Goal: Transaction & Acquisition: Purchase product/service

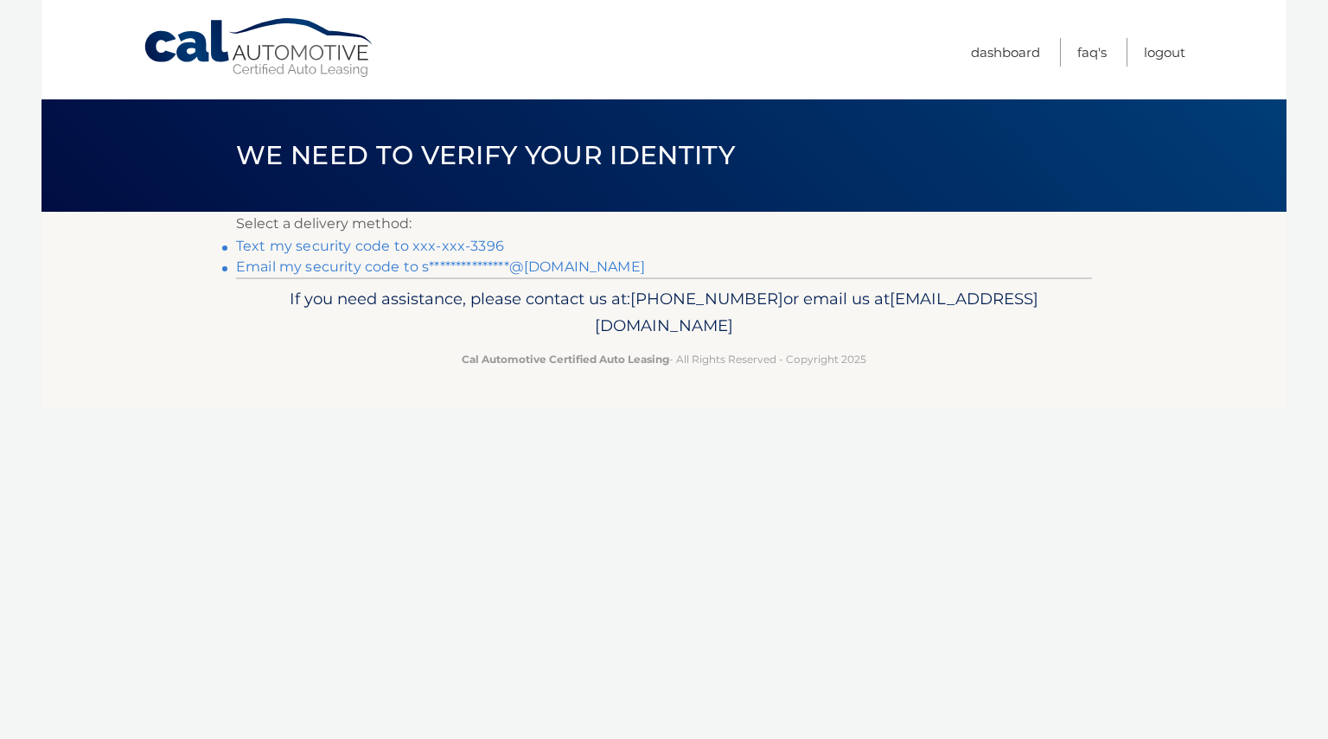
click at [471, 243] on link "Text my security code to xxx-xxx-3396" at bounding box center [370, 246] width 268 height 16
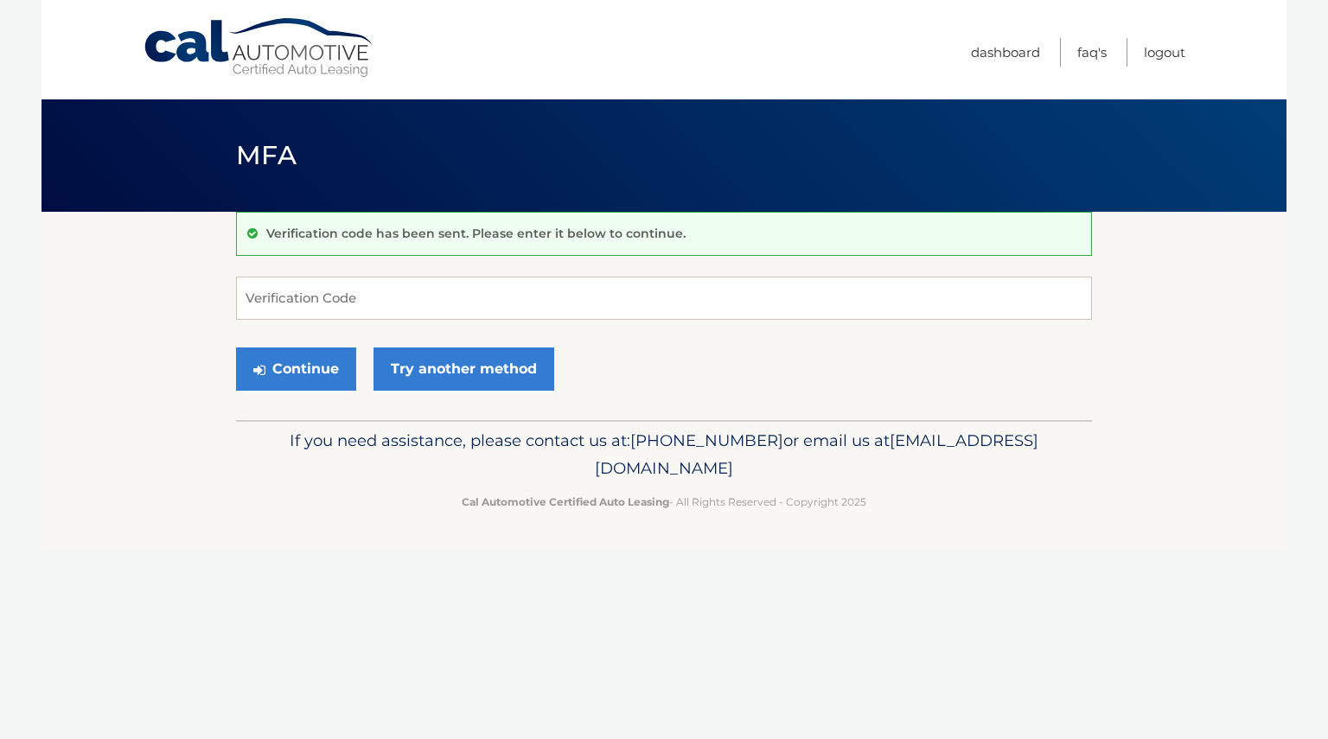
click at [471, 243] on div "Verification code has been sent. Please enter it below to continue." at bounding box center [664, 234] width 856 height 44
click at [413, 294] on input "Verification Code" at bounding box center [664, 298] width 856 height 43
type input "711197"
click at [296, 359] on button "Continue" at bounding box center [296, 369] width 120 height 43
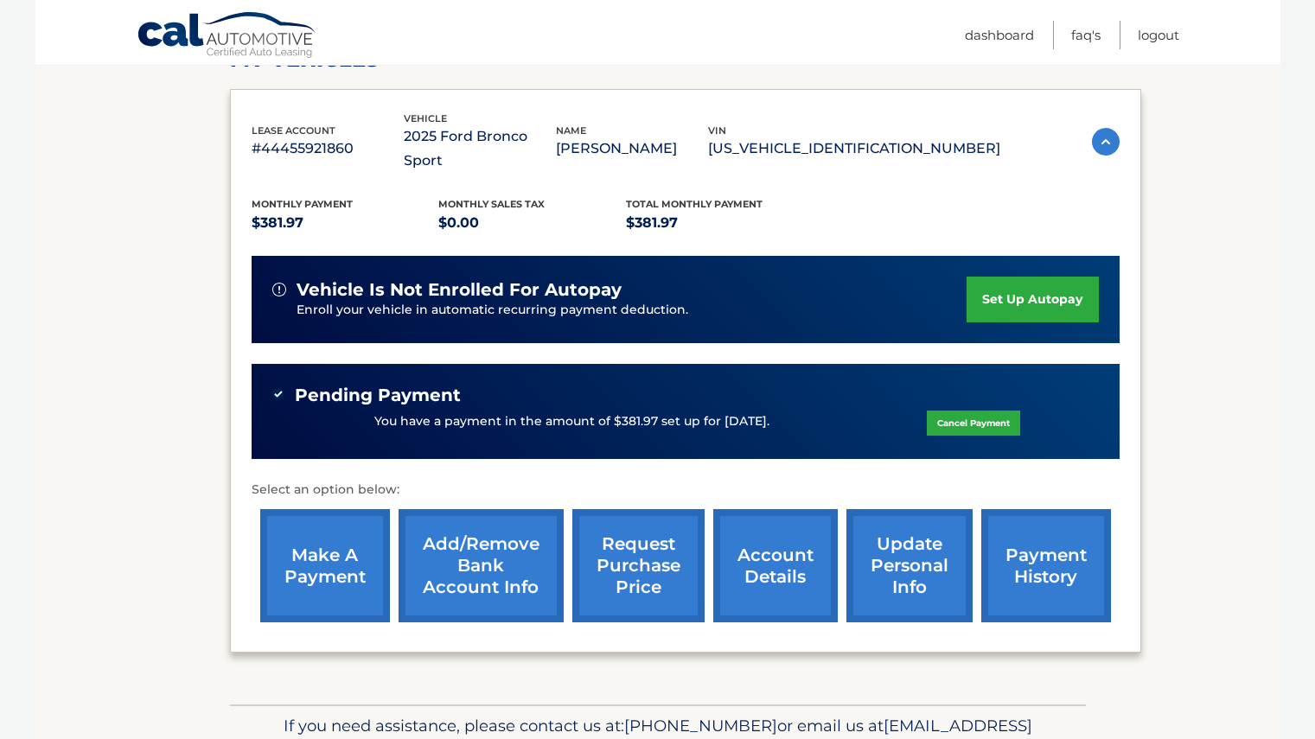
scroll to position [261, 0]
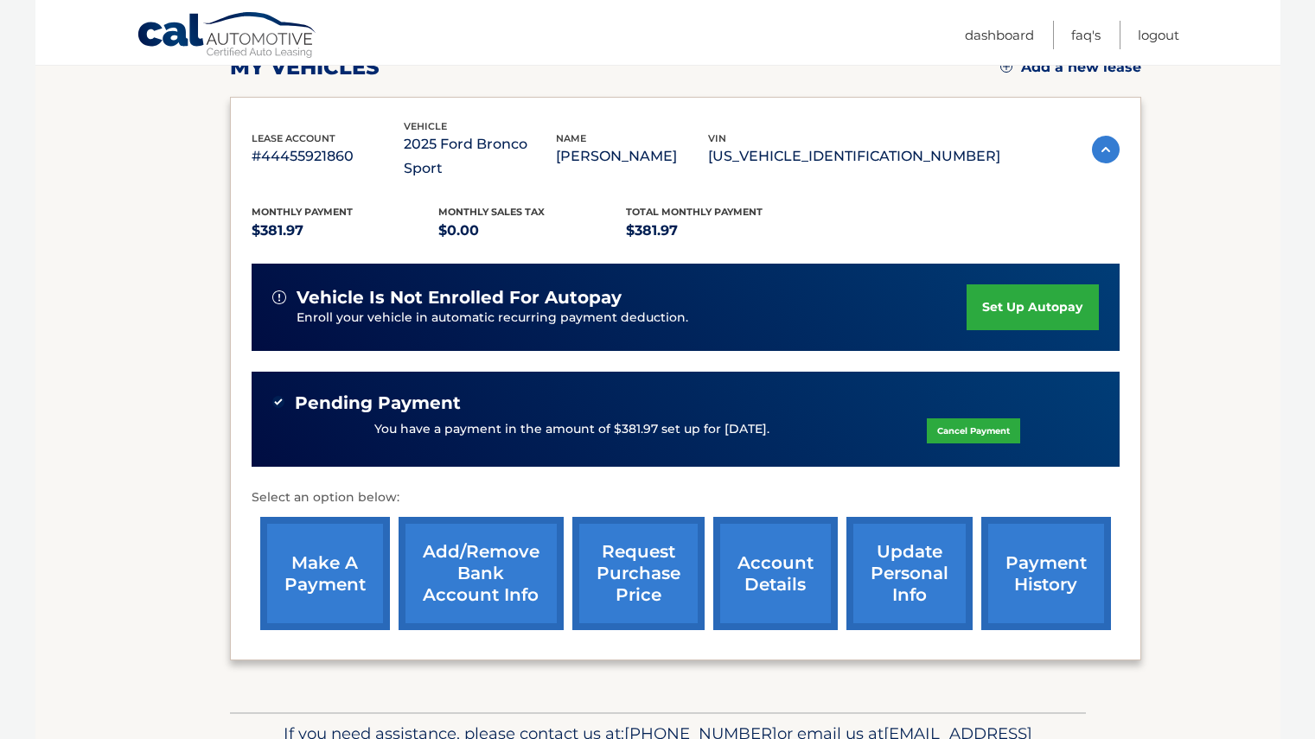
click at [962, 419] on link "Cancel Payment" at bounding box center [973, 431] width 93 height 25
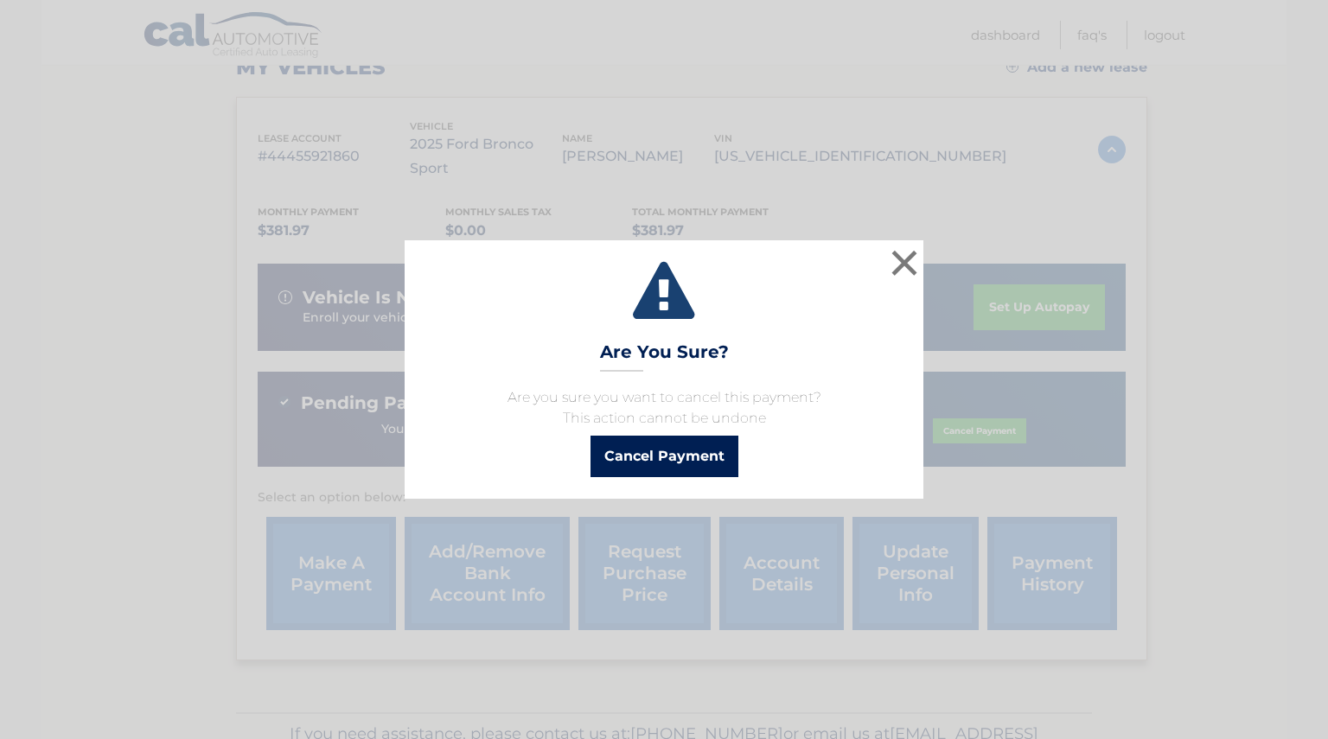
click at [611, 460] on button "Cancel Payment" at bounding box center [665, 457] width 148 height 42
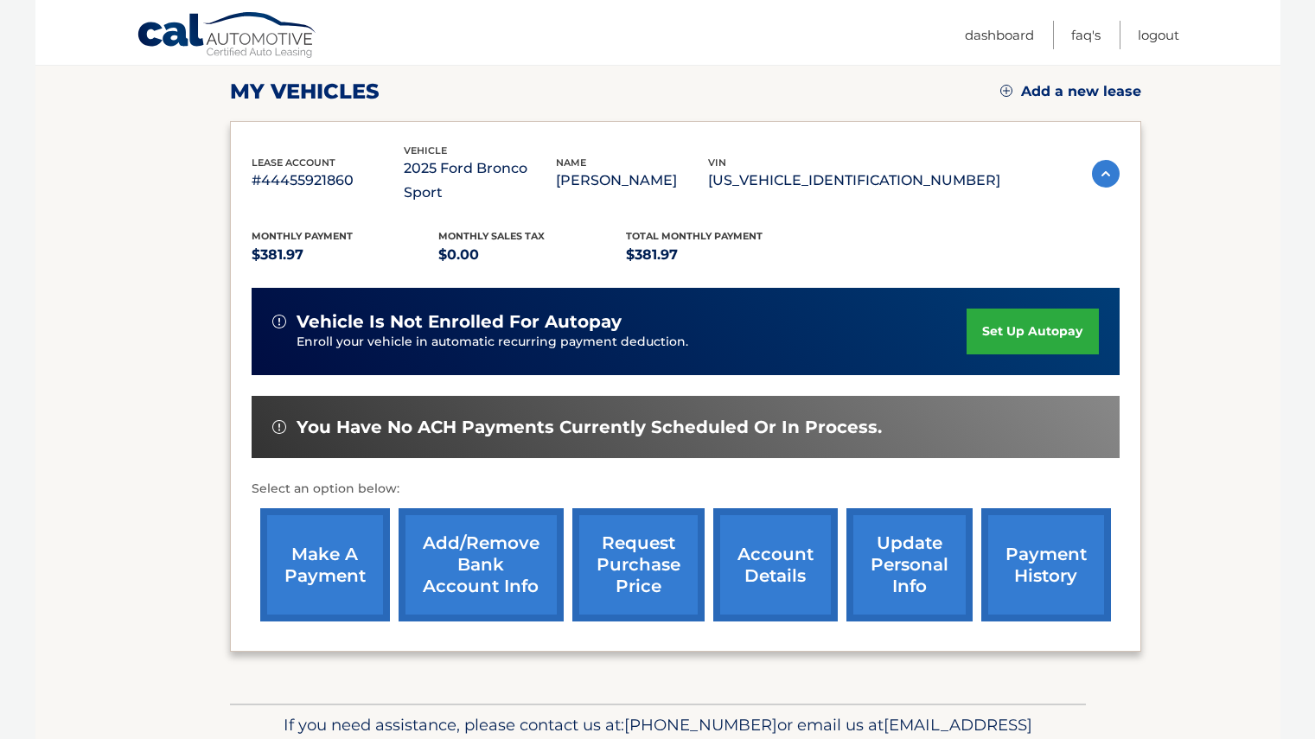
scroll to position [236, 0]
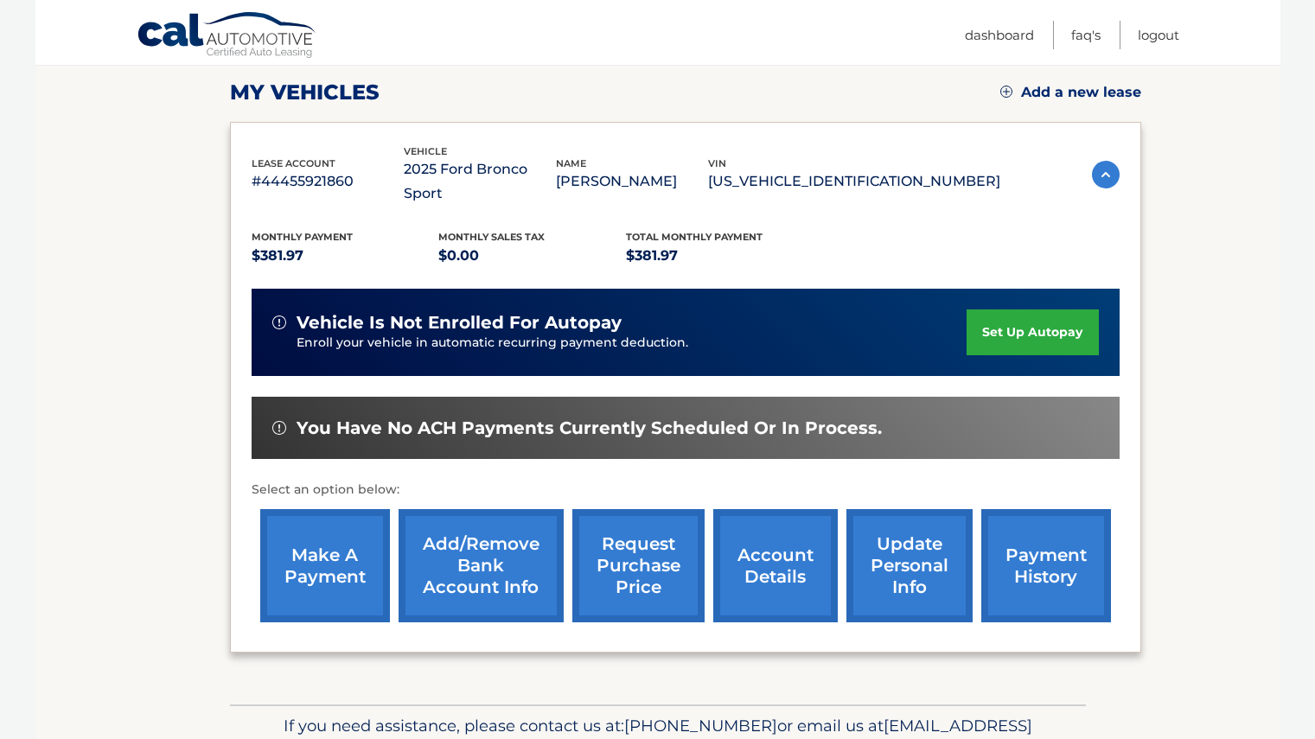
click at [357, 557] on link "make a payment" at bounding box center [325, 565] width 130 height 113
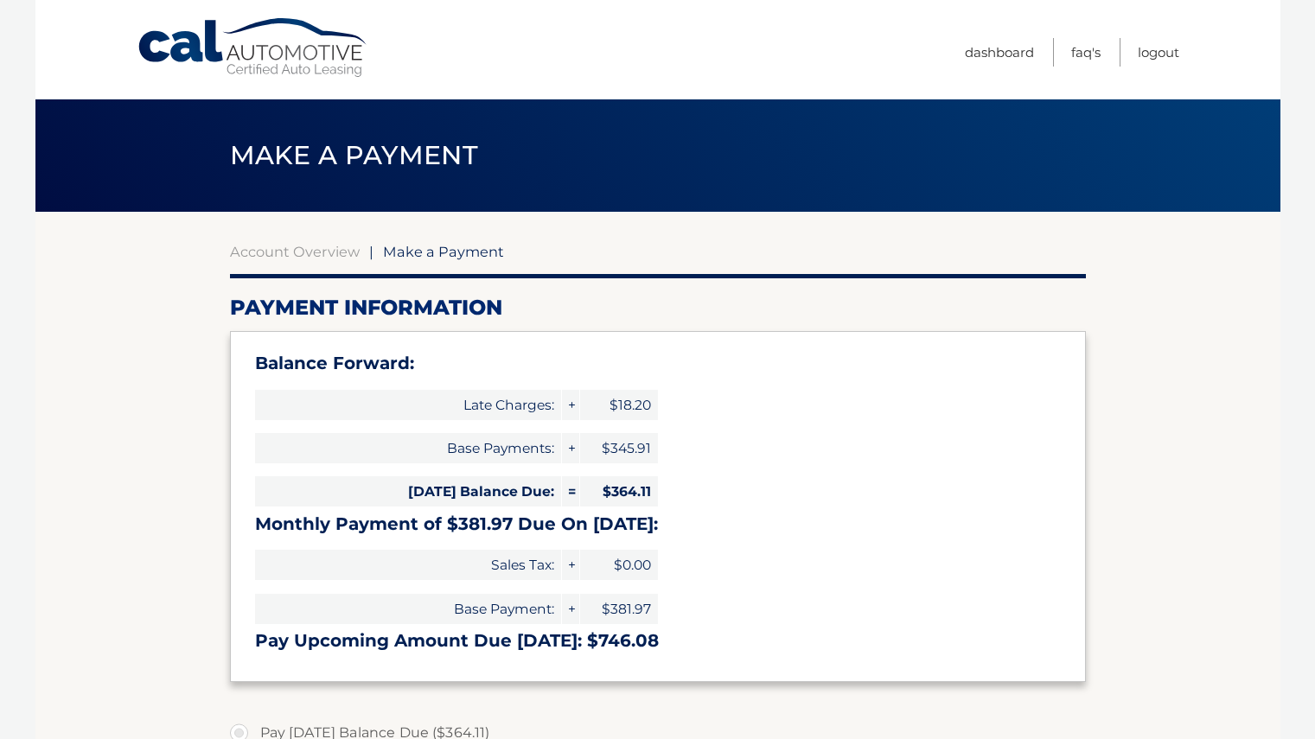
select select "NzYzYjU2YzEtMjRjYS00NTI0LWIyYzQtMGRjMWJkYjg2ZDli"
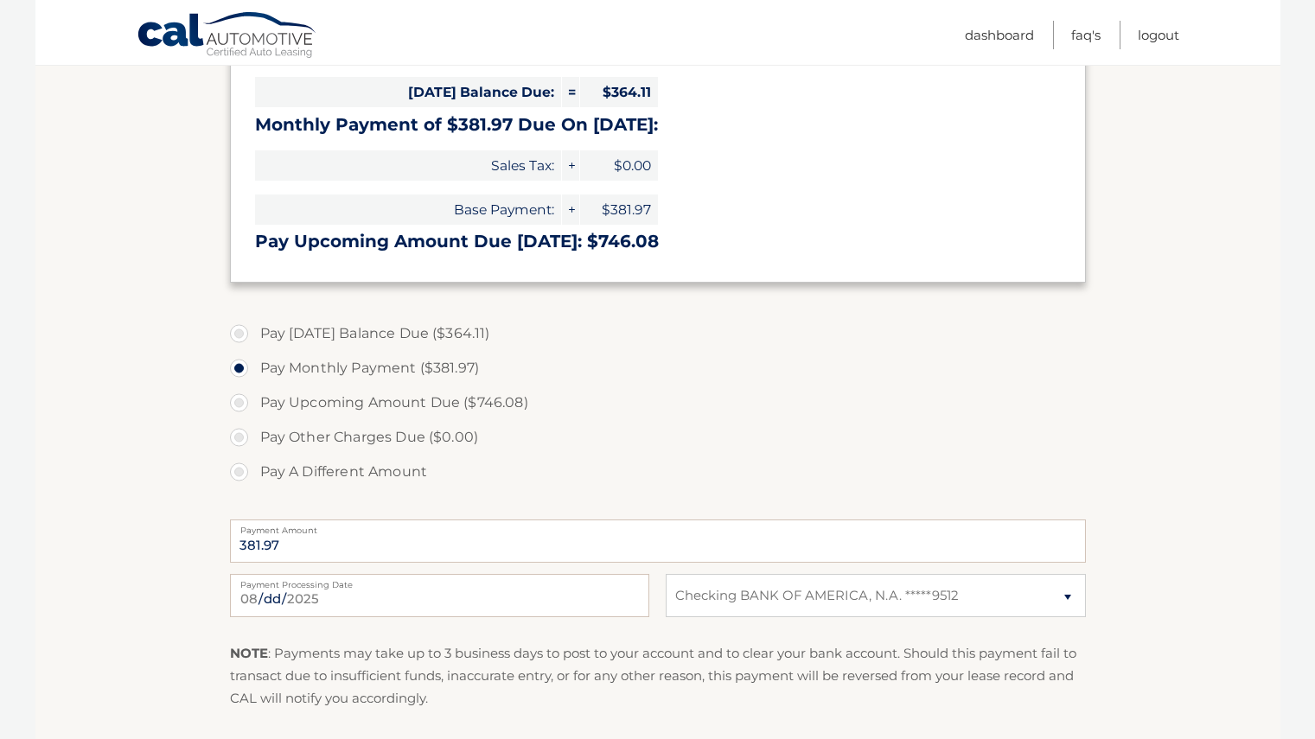
scroll to position [403, 0]
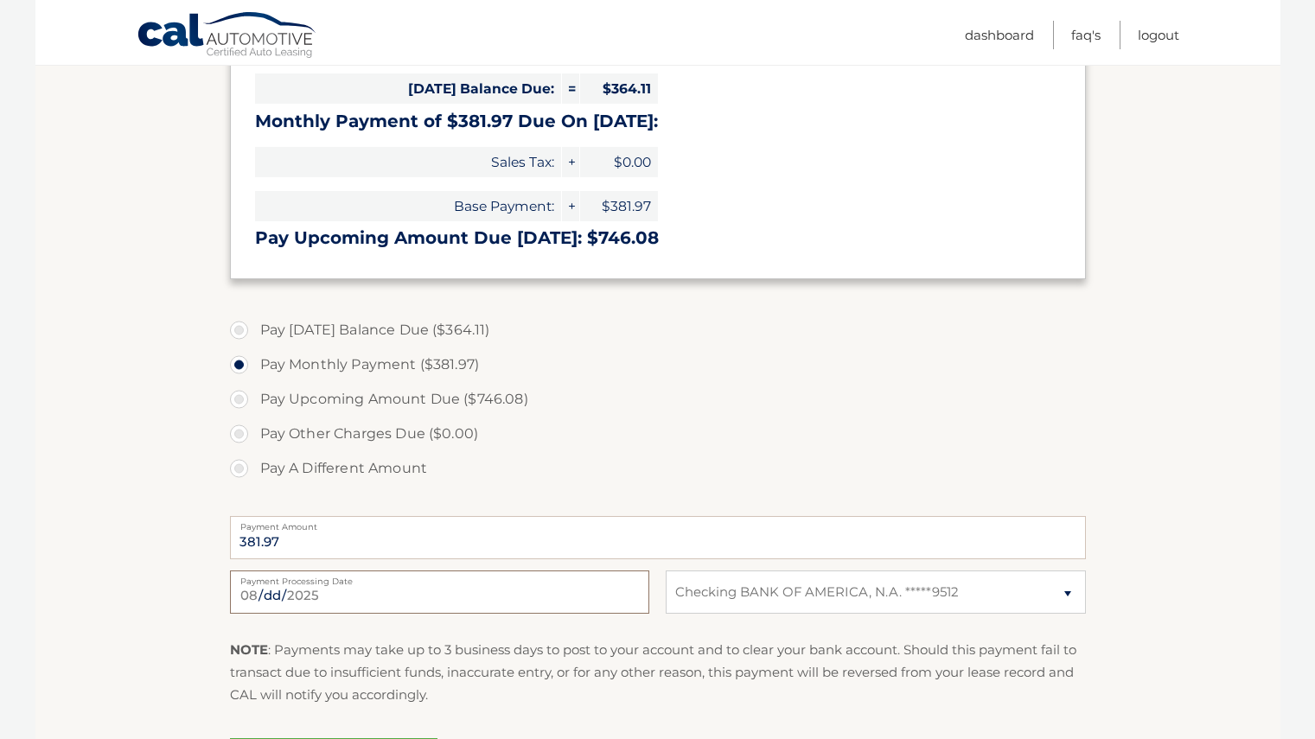
click at [305, 589] on input "[DATE]" at bounding box center [439, 592] width 419 height 43
click at [248, 407] on label "Pay Upcoming Amount Due ($746.08)" at bounding box center [658, 399] width 856 height 35
click at [248, 407] on input "Pay Upcoming Amount Due ($746.08)" at bounding box center [245, 396] width 17 height 28
radio input "true"
type input "746.08"
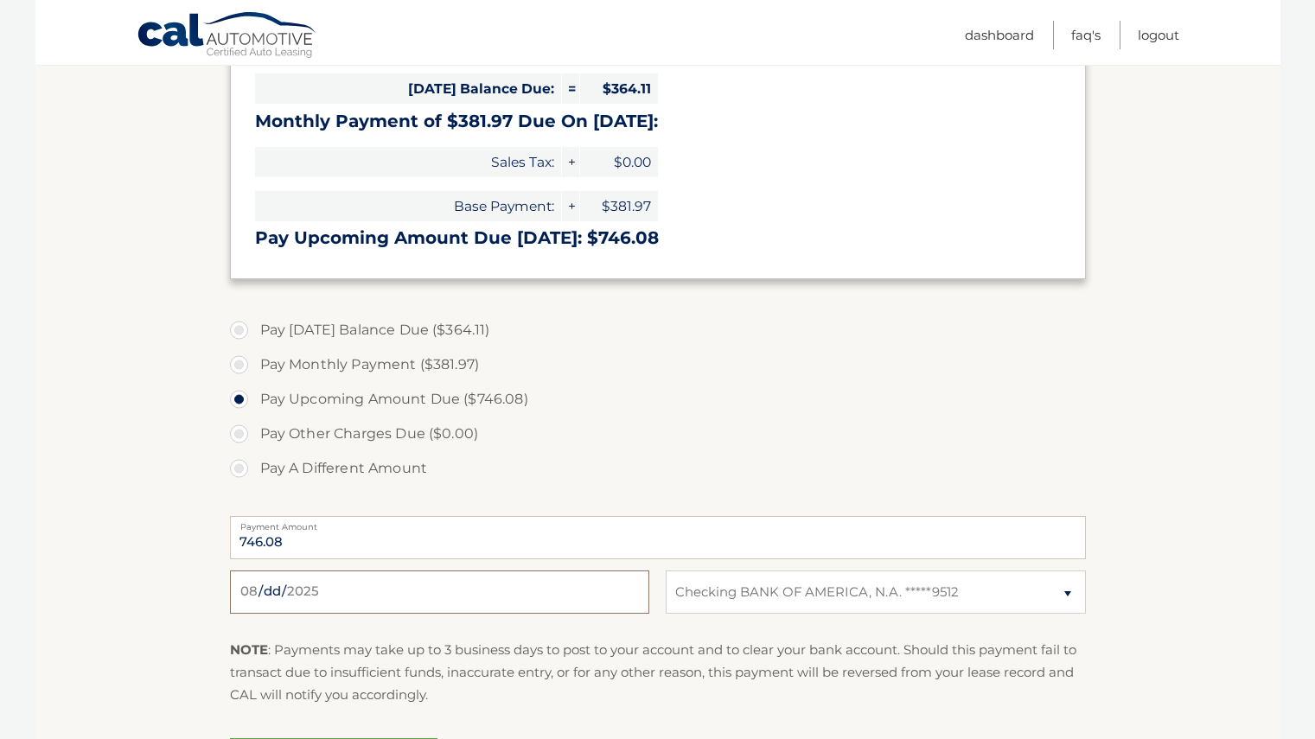
click at [307, 600] on input "Payment Date" at bounding box center [439, 592] width 419 height 43
